Goal: Task Accomplishment & Management: Use online tool/utility

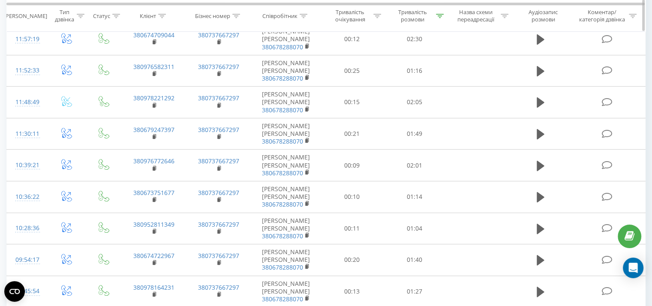
click at [441, 15] on icon at bounding box center [440, 16] width 8 height 4
click at [439, 92] on span "OK" at bounding box center [432, 93] width 24 height 13
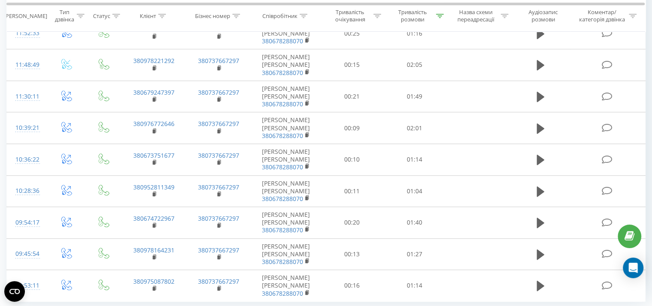
scroll to position [546, 0]
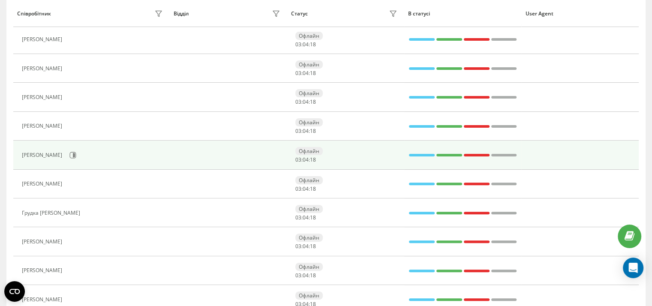
scroll to position [227, 0]
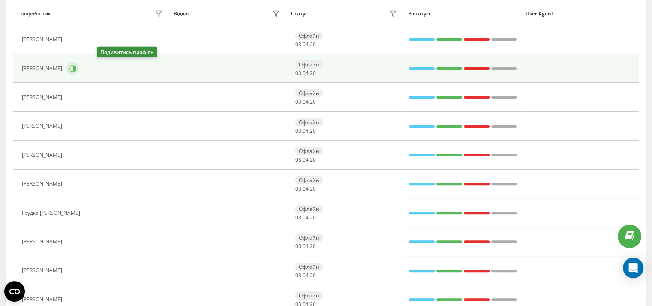
click at [76, 69] on icon at bounding box center [72, 68] width 7 height 7
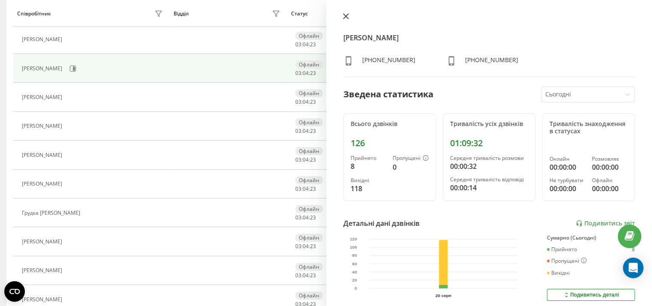
drag, startPoint x: 345, startPoint y: 15, endPoint x: 331, endPoint y: 29, distance: 20.3
click at [345, 15] on icon at bounding box center [346, 16] width 6 height 6
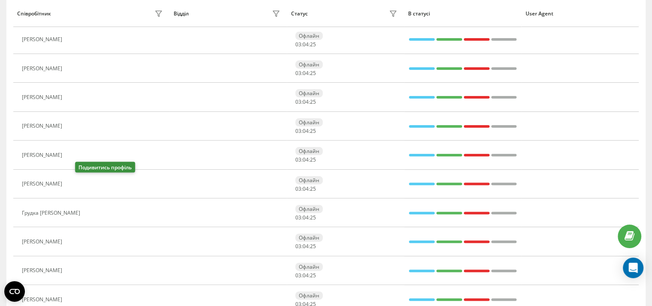
click at [74, 182] on icon at bounding box center [73, 184] width 2 height 4
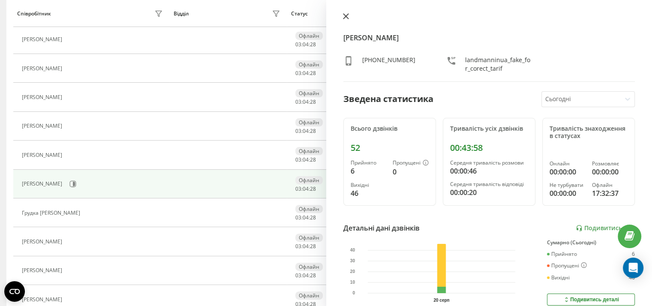
drag, startPoint x: 344, startPoint y: 18, endPoint x: 289, endPoint y: 55, distance: 65.9
click at [345, 18] on icon at bounding box center [346, 16] width 6 height 6
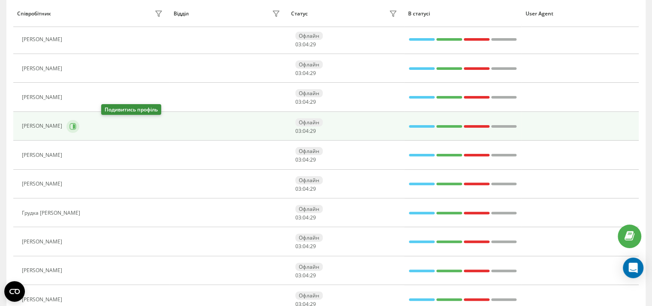
click at [79, 126] on button at bounding box center [72, 126] width 13 height 13
